Goal: Task Accomplishment & Management: Use online tool/utility

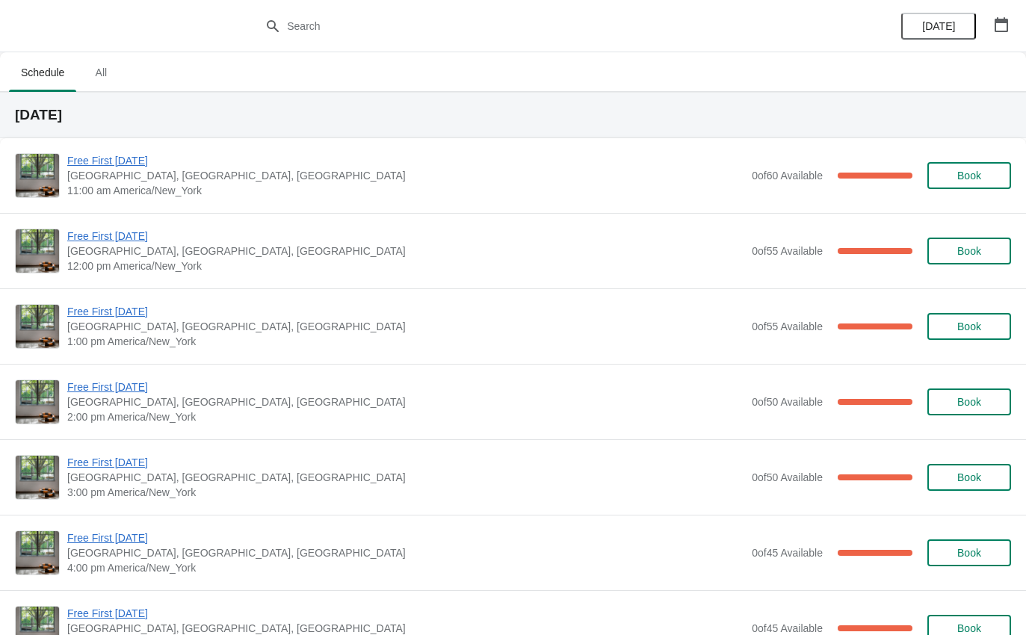
click at [134, 166] on span "Free First [DATE]" at bounding box center [405, 160] width 677 height 15
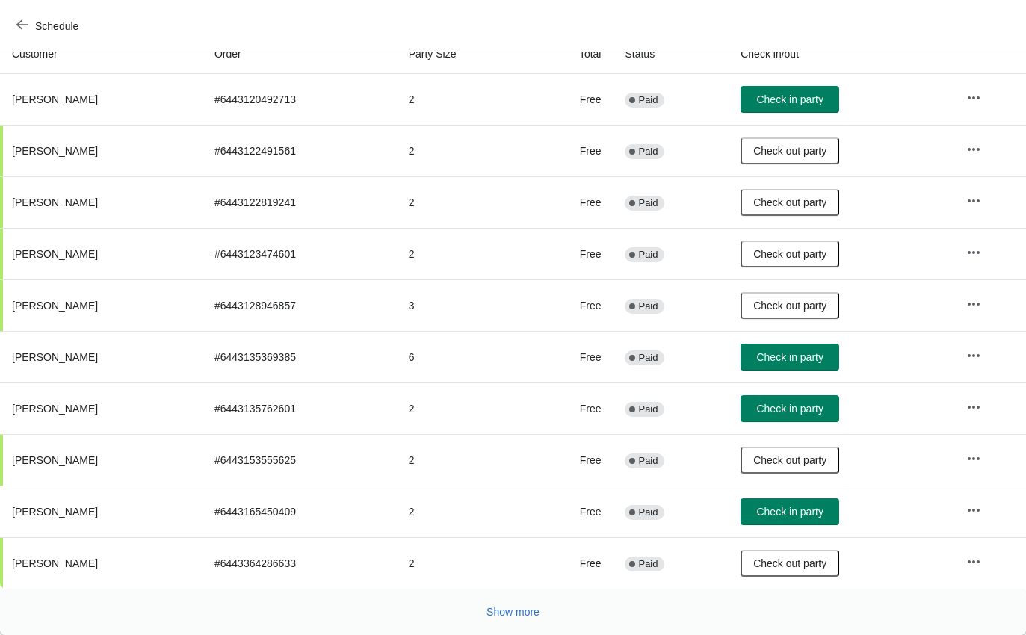
scroll to position [174, 0]
click at [532, 621] on button "Show more" at bounding box center [513, 612] width 65 height 27
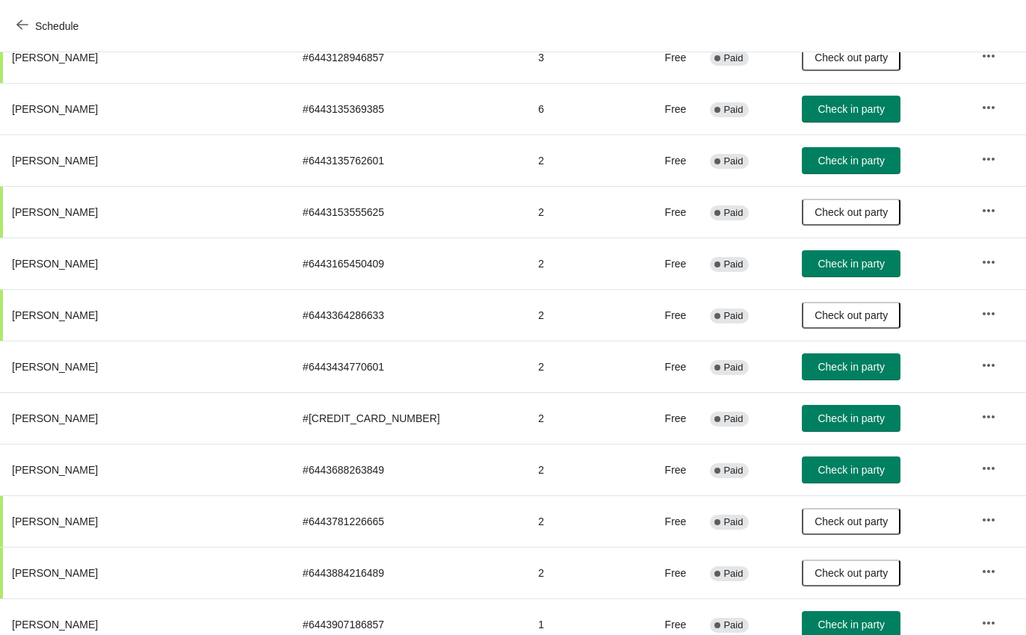
scroll to position [419, 0]
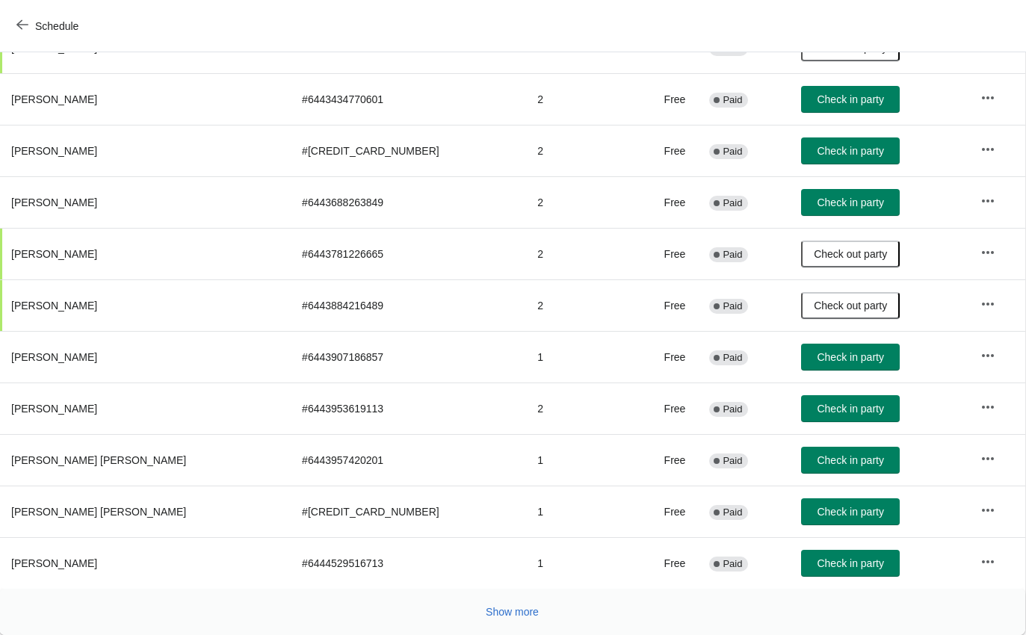
click at [528, 611] on span "Show more" at bounding box center [512, 612] width 53 height 12
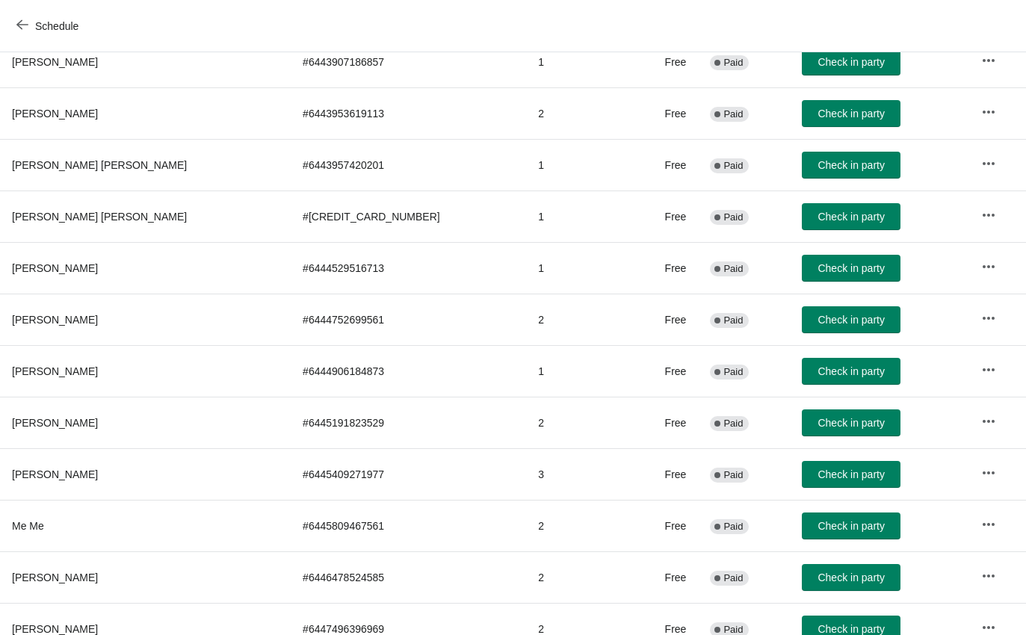
scroll to position [986, 0]
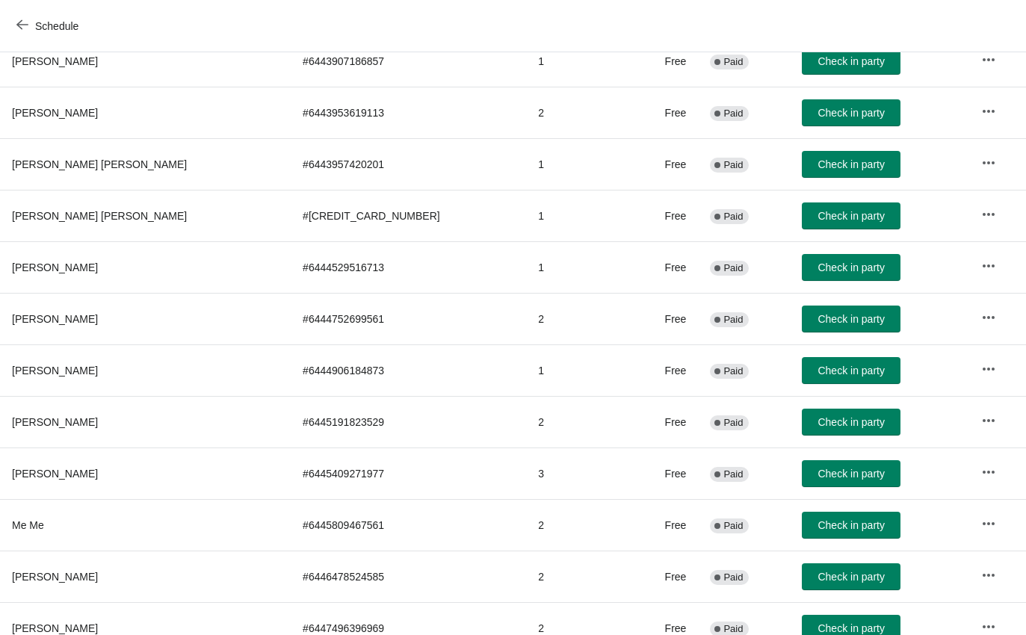
click at [832, 487] on button "Check in party" at bounding box center [851, 474] width 99 height 27
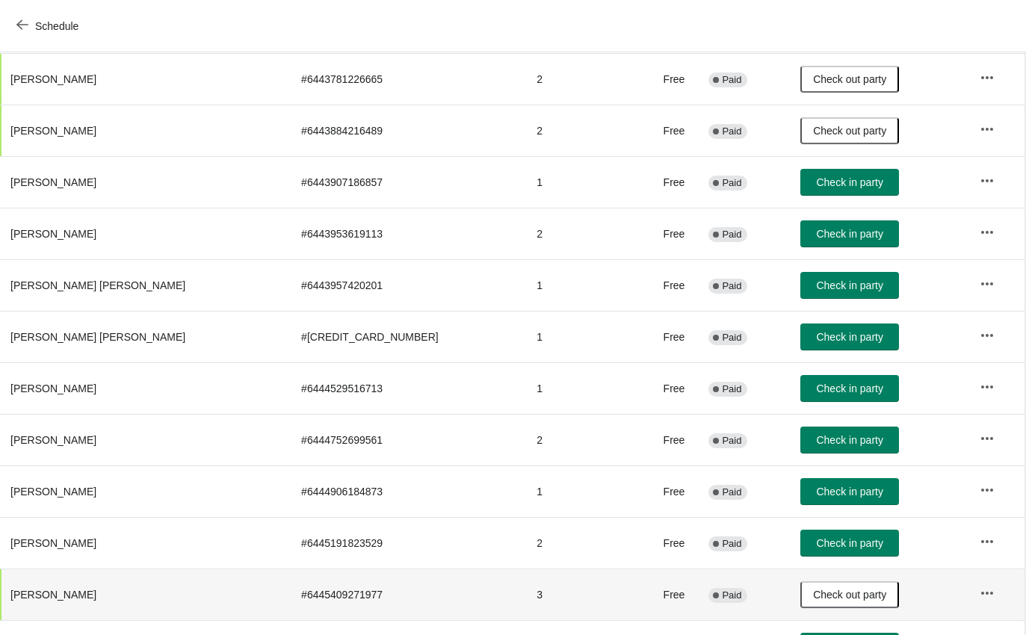
scroll to position [866, 1]
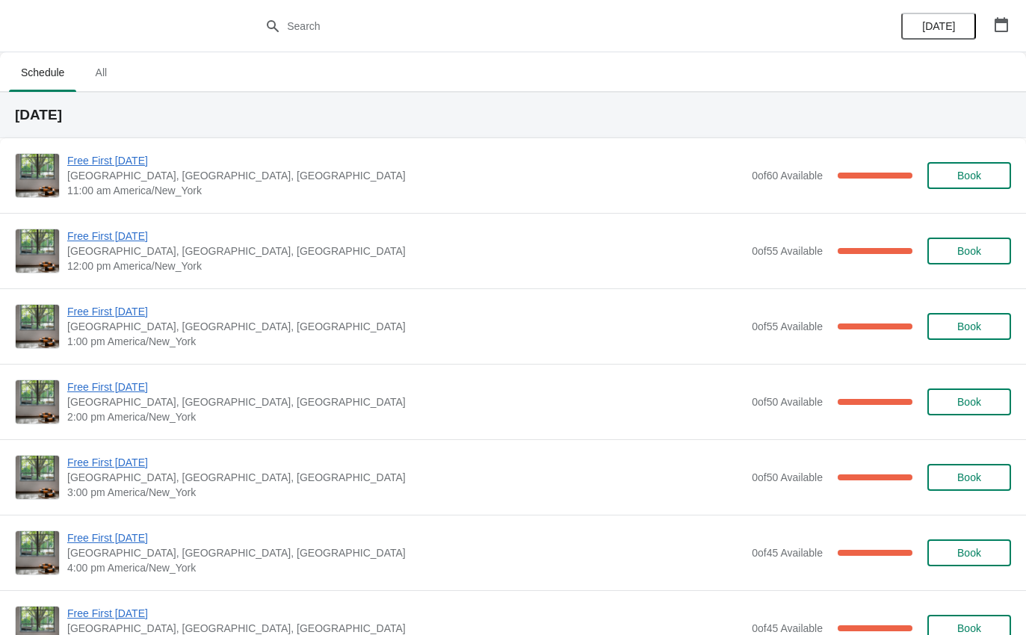
click at [124, 237] on span "Free First [DATE]" at bounding box center [405, 236] width 677 height 15
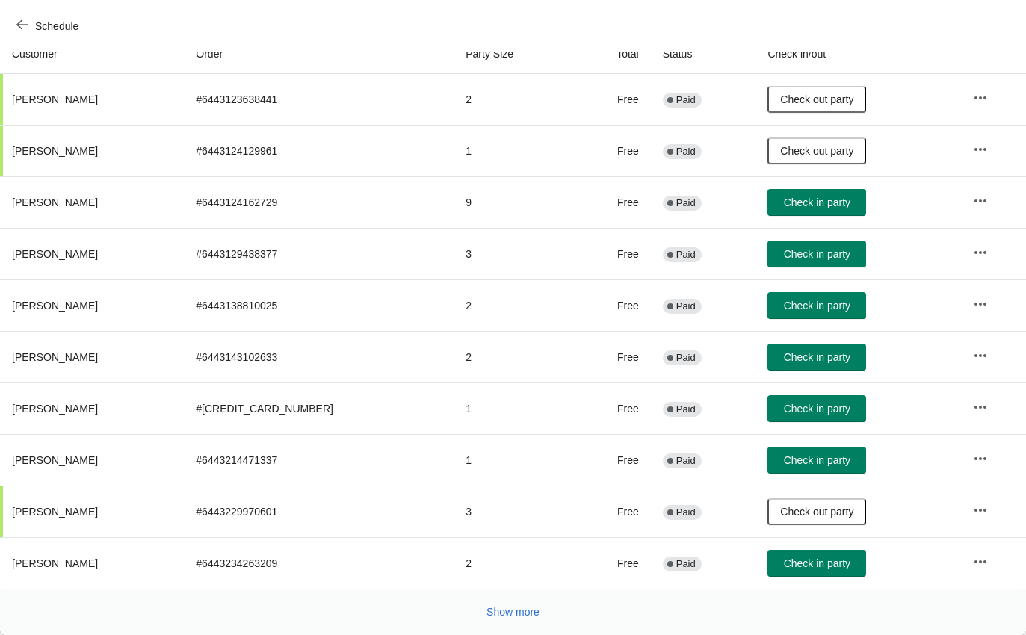
scroll to position [174, 0]
click at [496, 623] on button "Show more" at bounding box center [513, 612] width 65 height 27
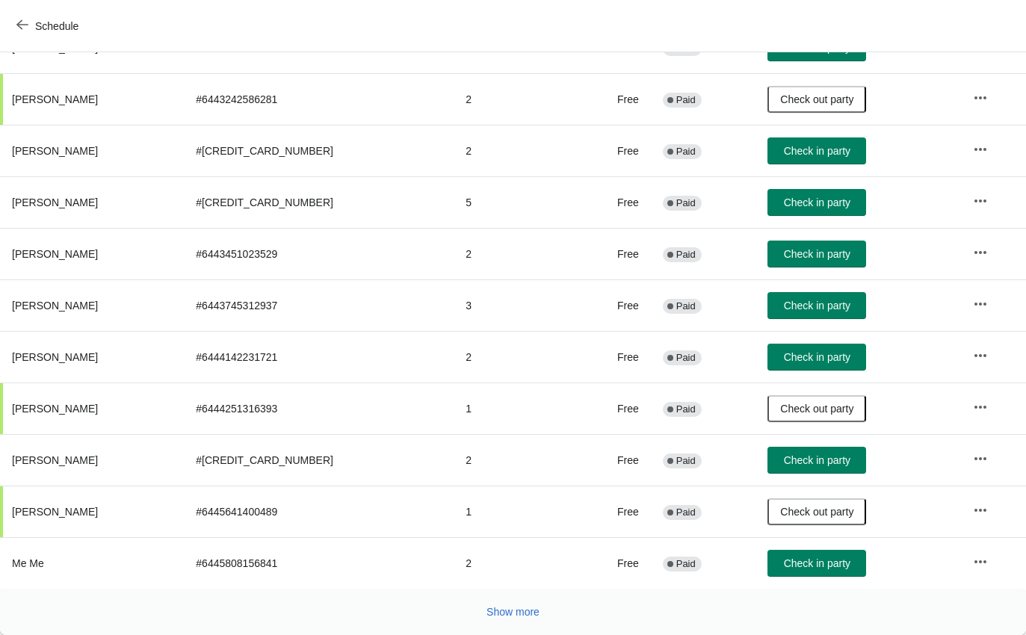
scroll to position [690, 0]
click at [526, 620] on button "Show more" at bounding box center [513, 612] width 65 height 27
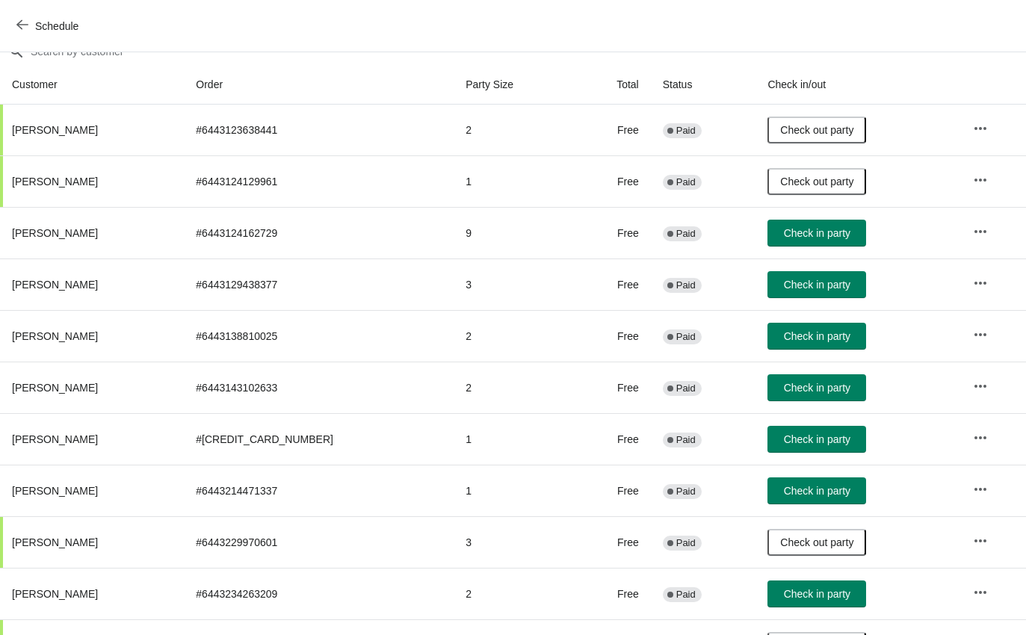
scroll to position [142, 0]
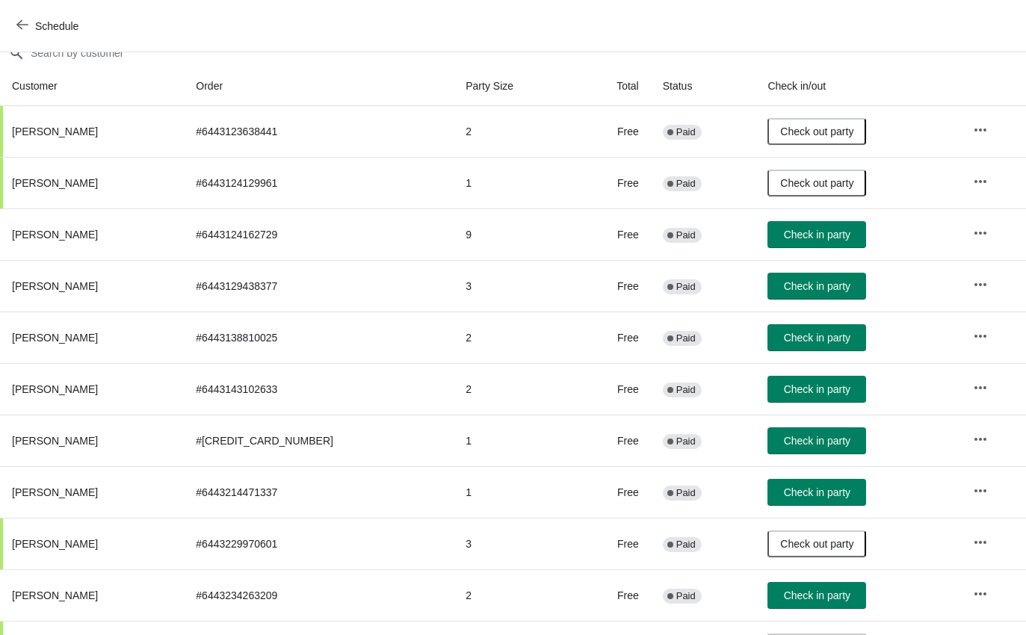
click at [811, 221] on button "Check in party" at bounding box center [817, 234] width 99 height 27
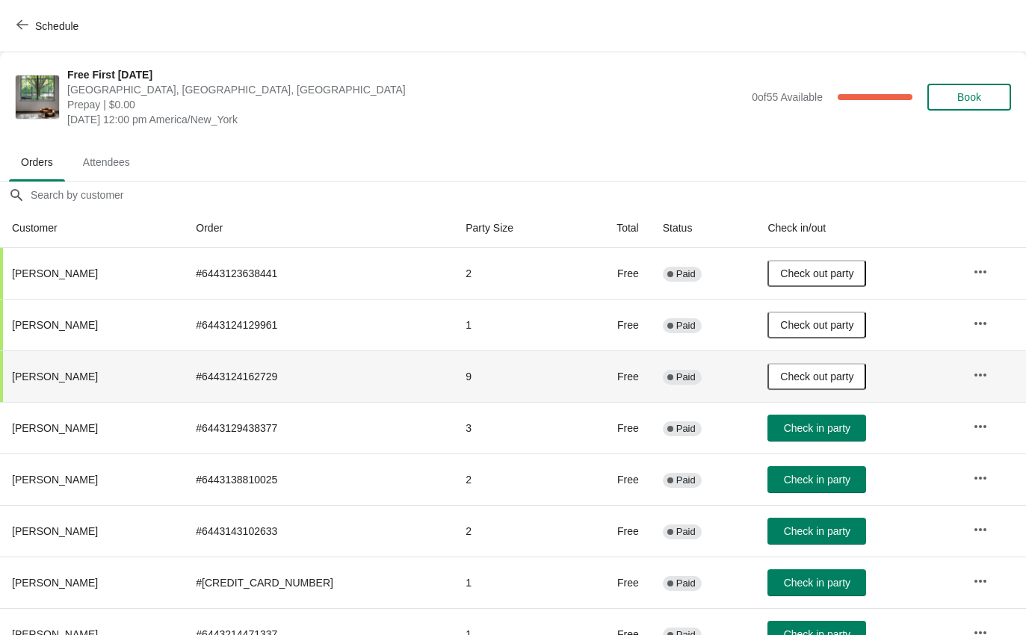
scroll to position [0, 0]
click at [28, 28] on span "Schedule" at bounding box center [48, 26] width 59 height 14
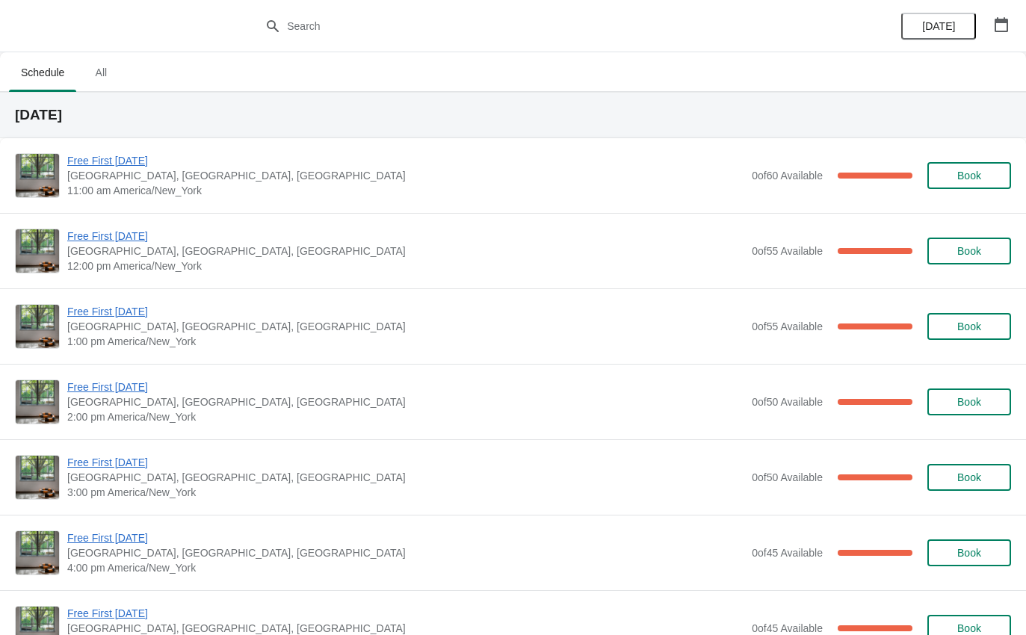
click at [133, 312] on span "Free First [DATE]" at bounding box center [405, 311] width 677 height 15
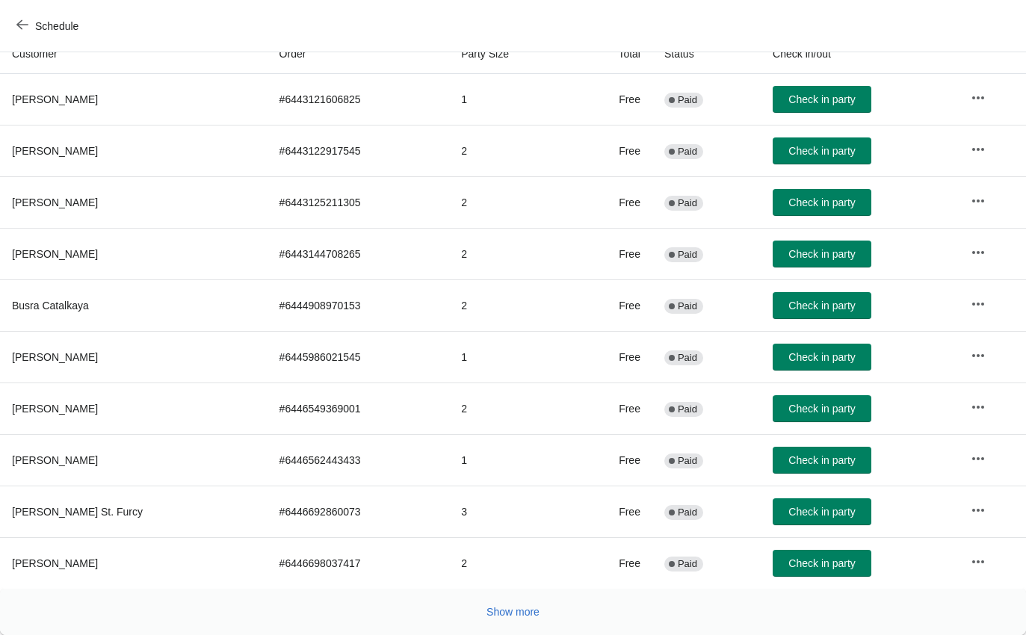
scroll to position [174, 0]
click at [496, 595] on div "Show more" at bounding box center [507, 606] width 1009 height 28
click at [523, 620] on button "Show more" at bounding box center [513, 612] width 65 height 27
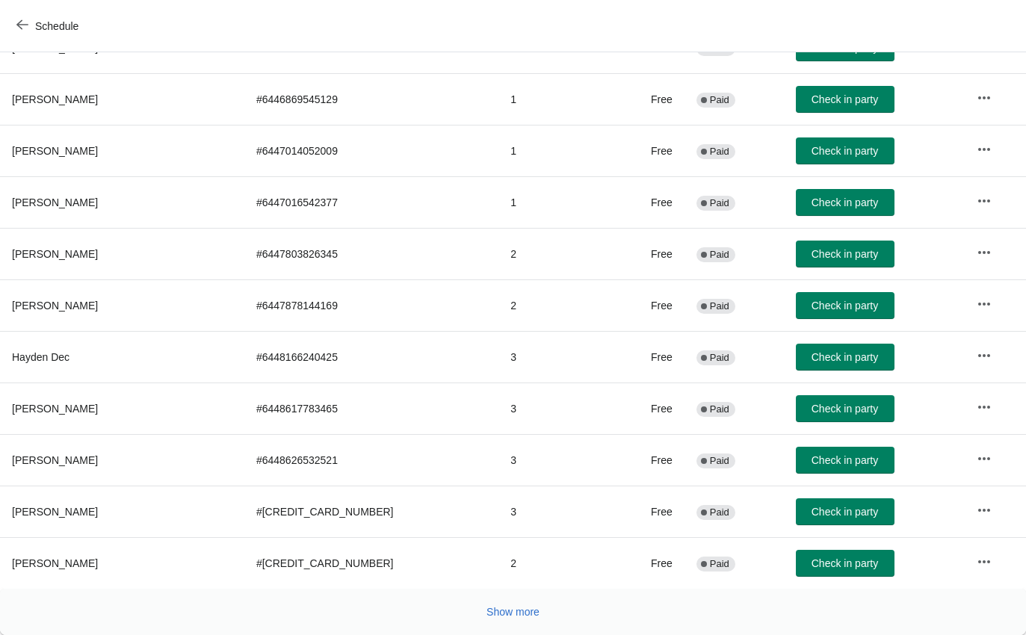
scroll to position [690, 0]
click at [818, 518] on span "Check in party" at bounding box center [845, 512] width 67 height 12
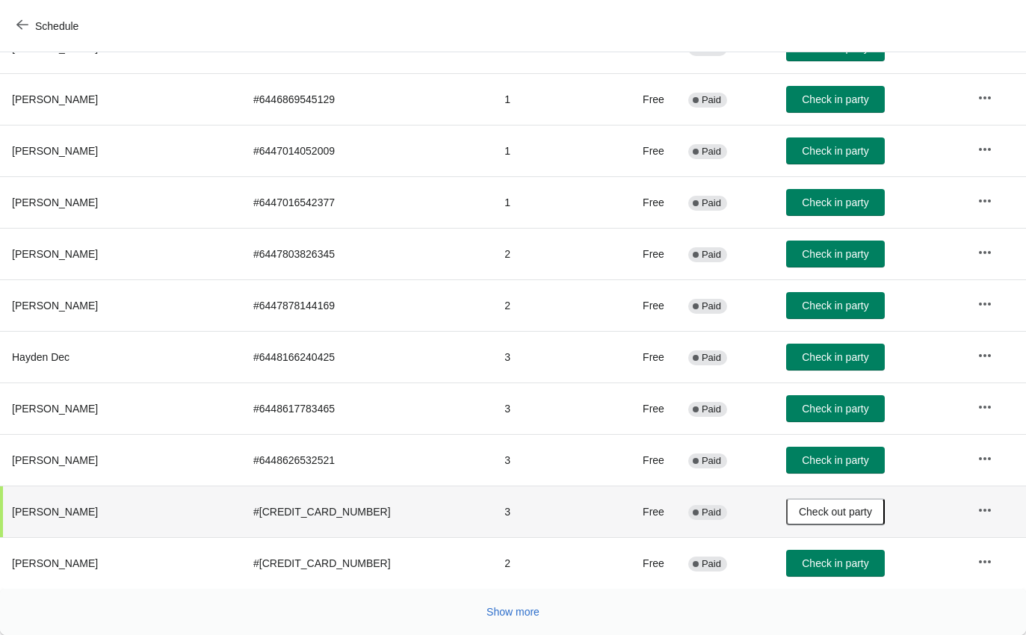
click at [508, 611] on span "Show more" at bounding box center [513, 612] width 53 height 12
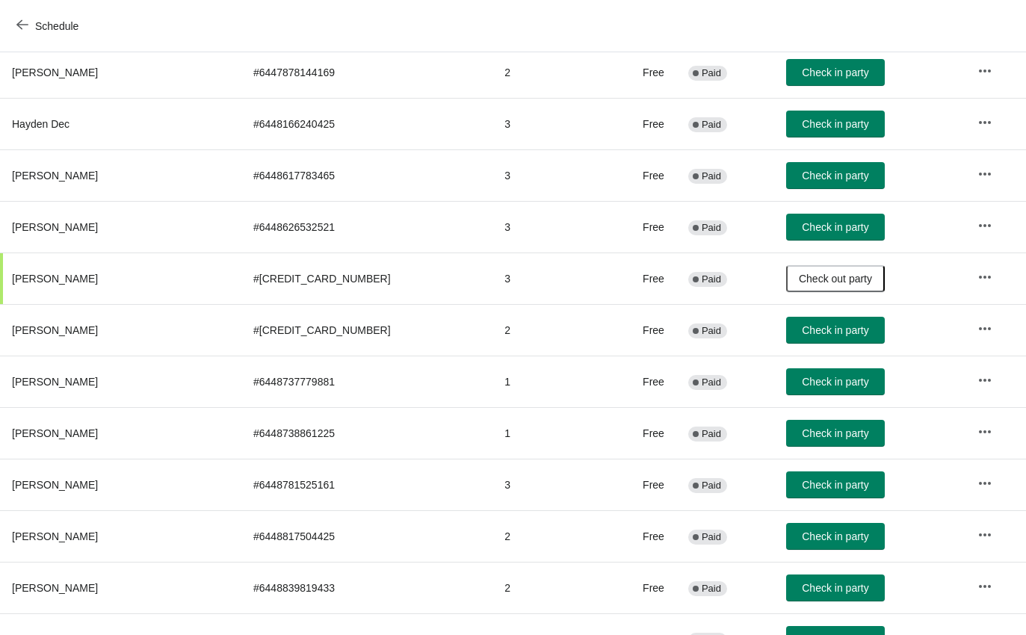
scroll to position [923, 0]
